Goal: Navigation & Orientation: Find specific page/section

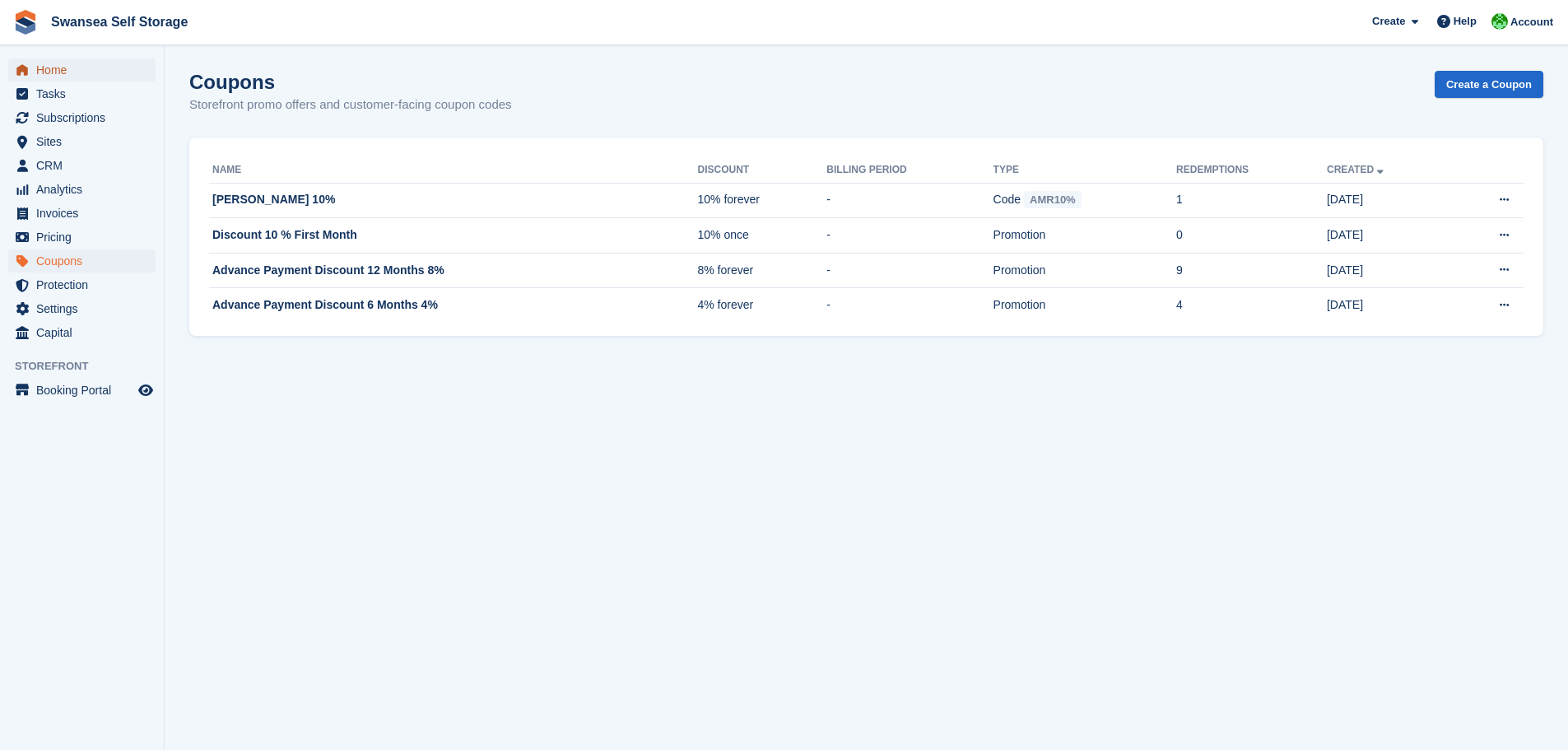
click at [43, 77] on span "Home" at bounding box center [85, 71] width 99 height 24
